Goal: Communication & Community: Answer question/provide support

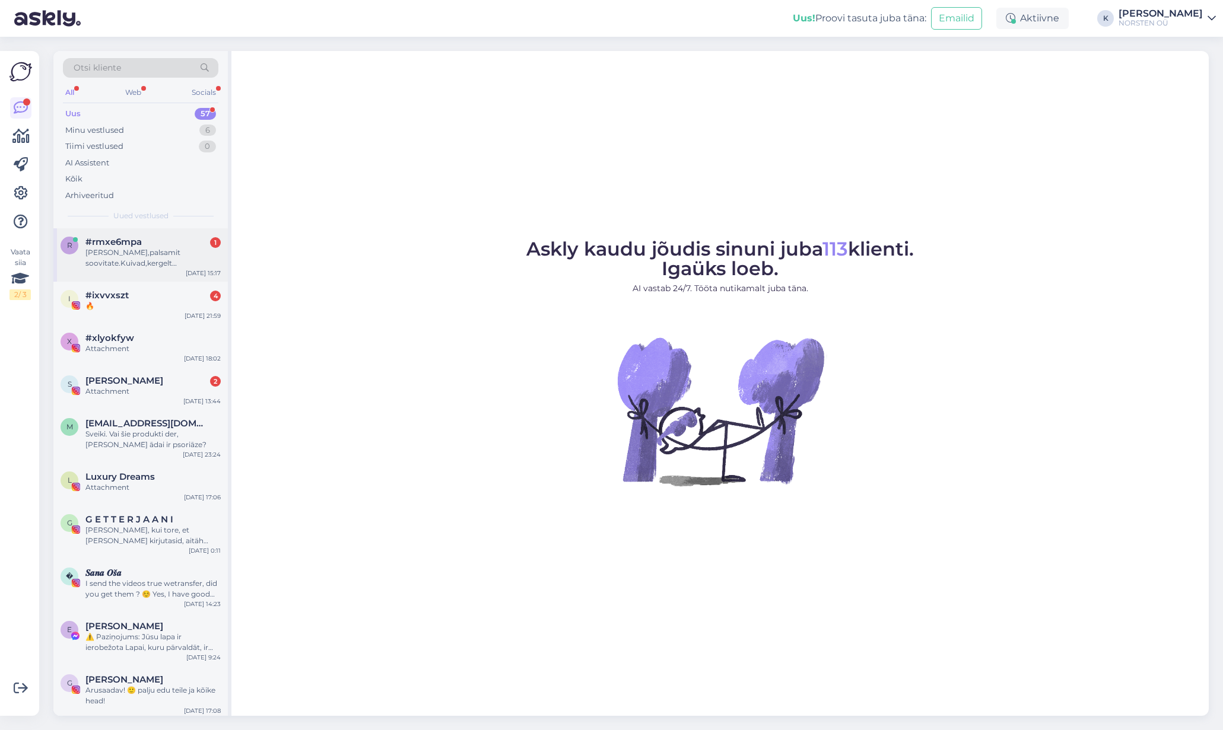
click at [170, 258] on div "[PERSON_NAME],palsamit soovitate.Kuivad,kergelt kahused,värvitud ja otsad kiire…" at bounding box center [152, 257] width 135 height 21
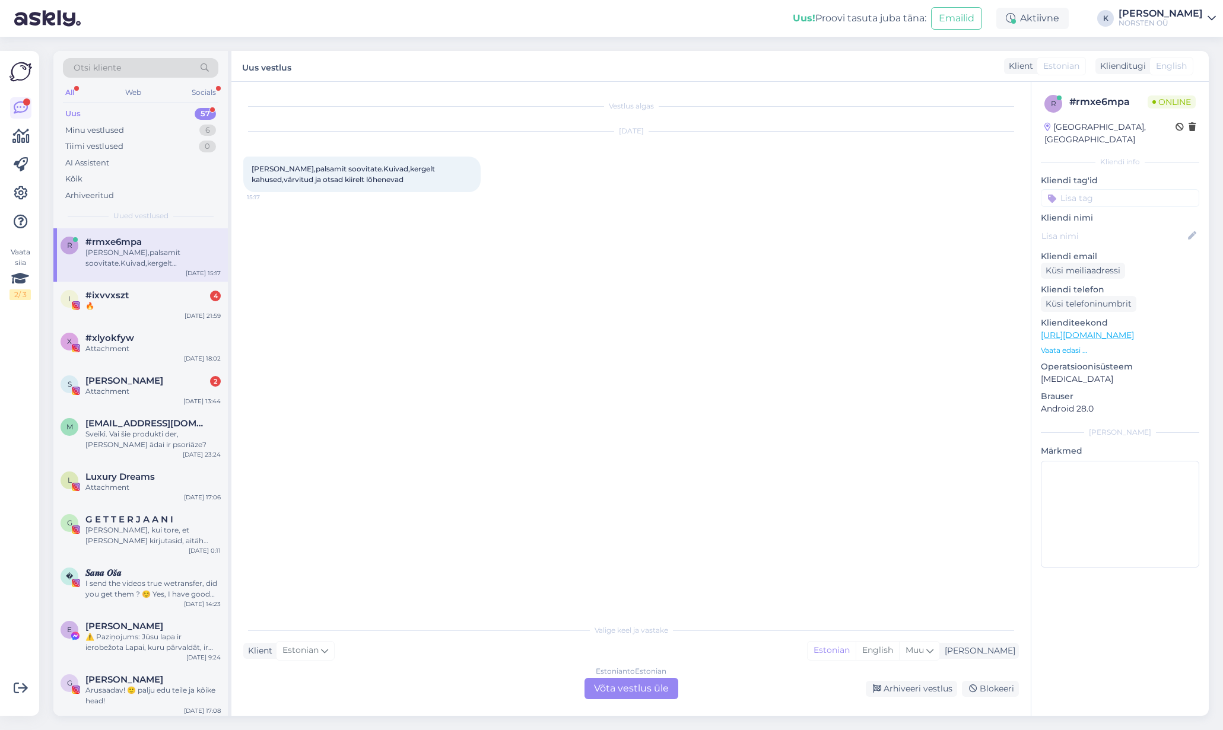
click at [623, 690] on div "Estonian to Estonian Võta vestlus üle" at bounding box center [631, 688] width 94 height 21
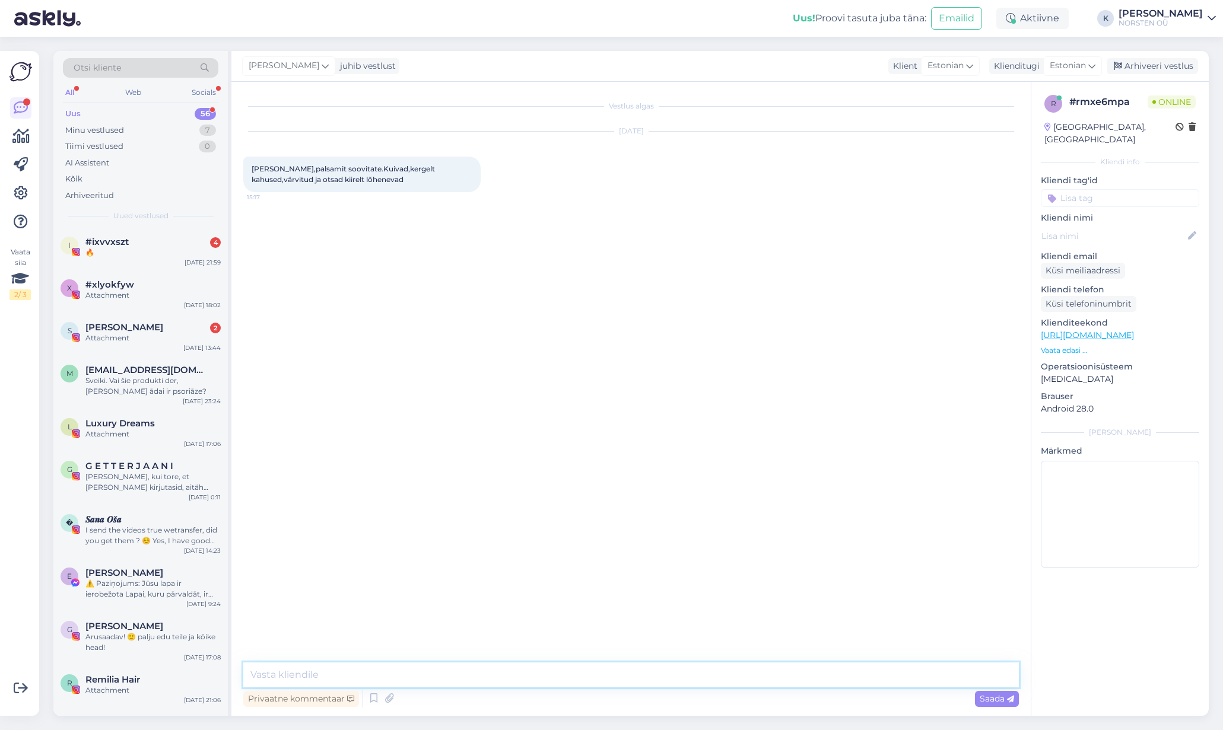
click at [381, 683] on textarea at bounding box center [630, 675] width 775 height 25
paste textarea "[URL][DOMAIN_NAME]"
type textarea "Tere, [PERSON_NAME] just valmis tootevalimise abi - kas tahate ehk seda proovid…"
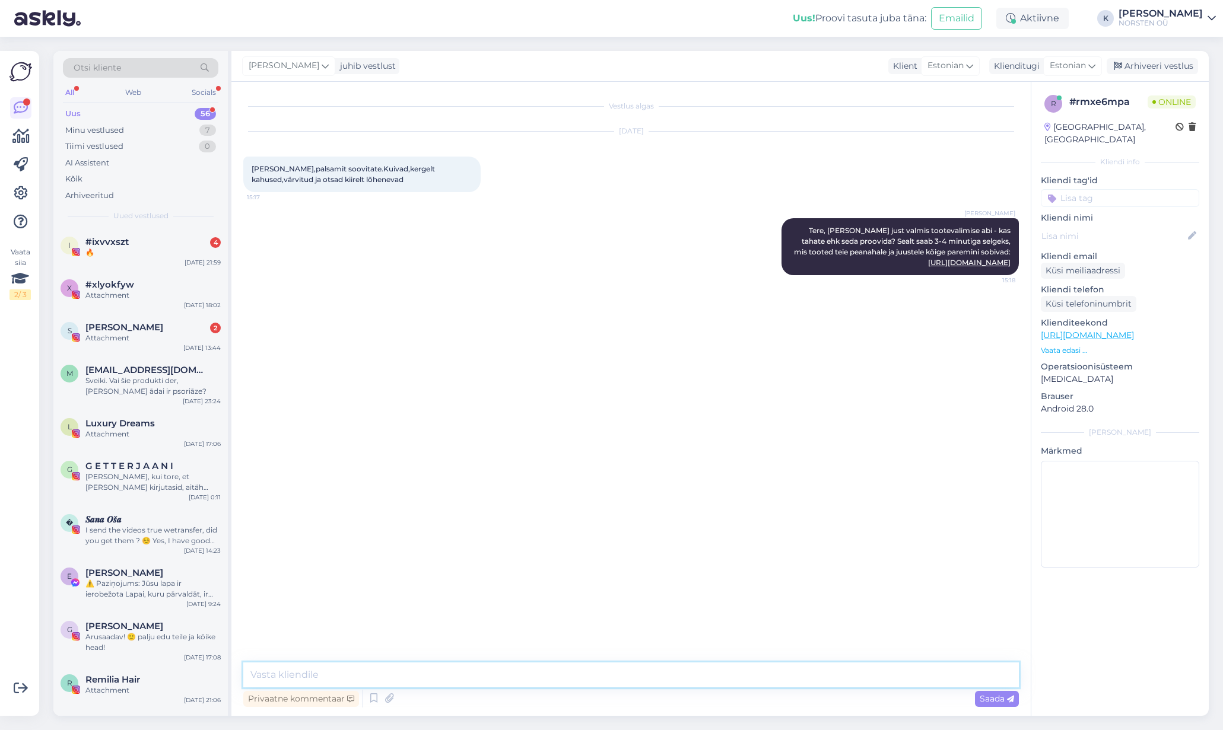
click at [475, 666] on textarea at bounding box center [630, 675] width 775 height 25
paste textarea "[URL][DOMAIN_NAME]"
type textarea "Ja ankeedi leiab siit: [URL][DOMAIN_NAME]"
